Goal: Obtain resource: Obtain resource

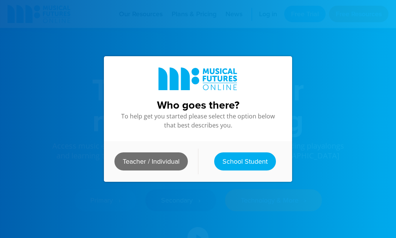
click at [178, 159] on link "Teacher / Individual" at bounding box center [151, 161] width 73 height 18
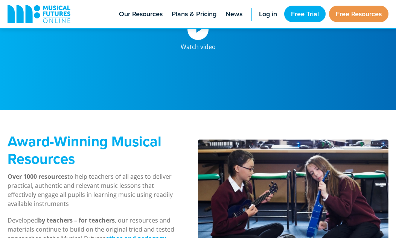
scroll to position [416, 0]
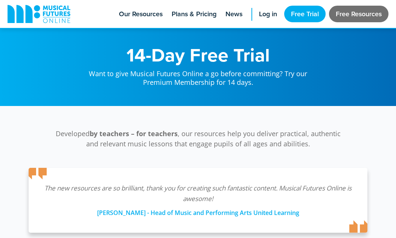
click at [350, 16] on link "Free Resources" at bounding box center [359, 14] width 60 height 17
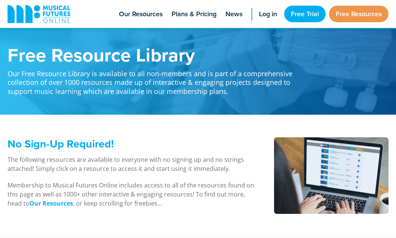
scroll to position [208, 0]
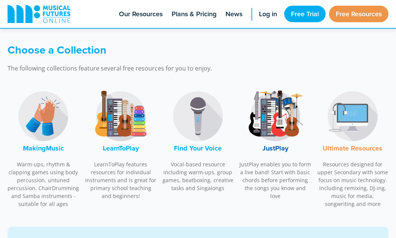
click at [108, 124] on img at bounding box center [121, 116] width 57 height 57
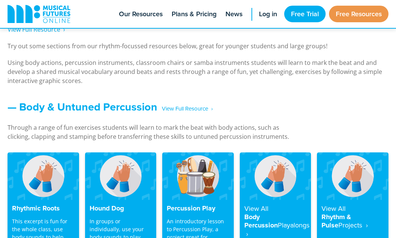
scroll to position [376, 0]
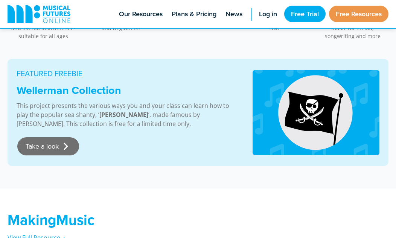
click at [67, 148] on link "Take a look" at bounding box center [48, 146] width 62 height 18
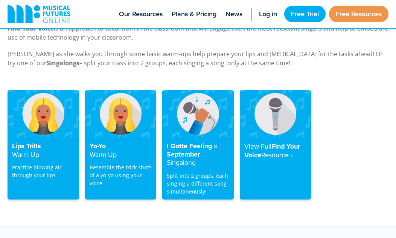
scroll to position [1698, 0]
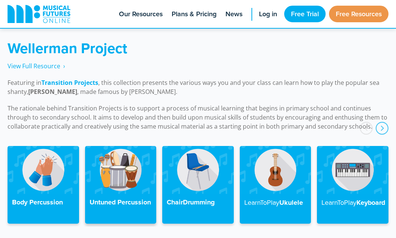
click at [125, 178] on img at bounding box center [121, 169] width 72 height 47
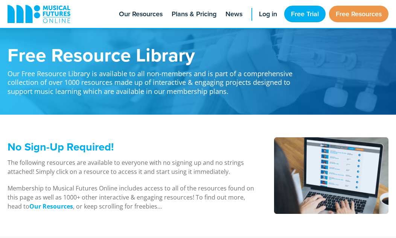
scroll to position [1810, 0]
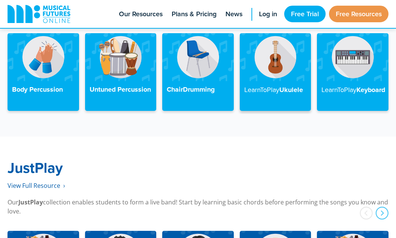
click at [275, 68] on img at bounding box center [276, 56] width 72 height 47
